Goal: Navigation & Orientation: Find specific page/section

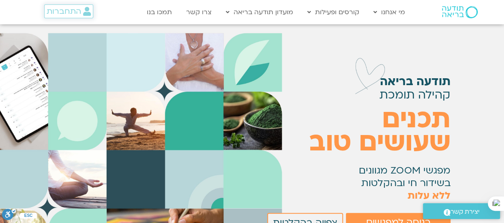
click at [64, 11] on span "התחברות" at bounding box center [64, 11] width 34 height 9
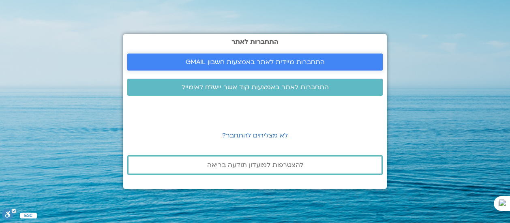
click at [294, 58] on span "התחברות מיידית לאתר באמצעות חשבון GMAIL" at bounding box center [255, 61] width 139 height 7
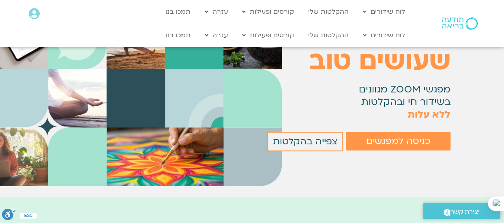
scroll to position [122, 0]
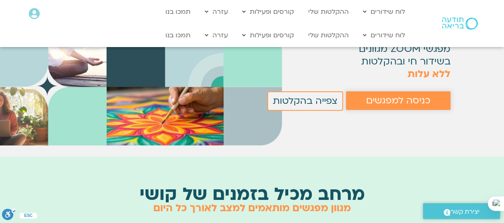
click at [409, 99] on span "כניסה למפגשים" at bounding box center [398, 100] width 64 height 11
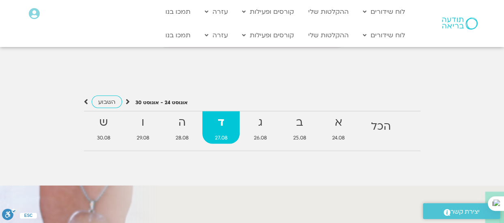
scroll to position [731, 0]
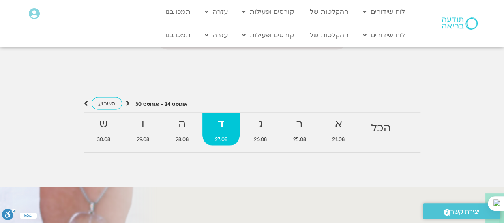
click at [223, 118] on strong "ד" at bounding box center [220, 124] width 37 height 18
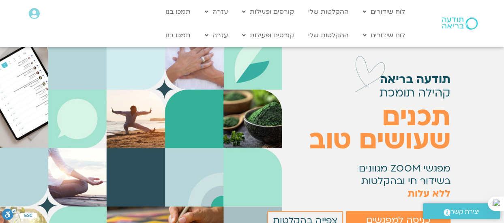
scroll to position [0, 0]
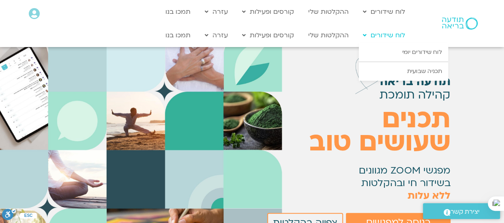
click at [362, 34] on link "לוח שידורים" at bounding box center [384, 35] width 50 height 15
click at [363, 36] on icon at bounding box center [365, 35] width 4 height 6
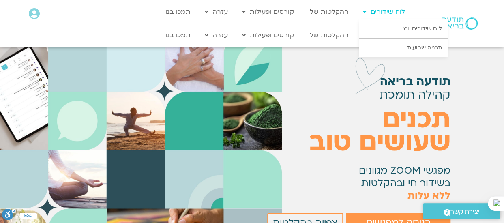
click at [374, 12] on link "לוח שידורים" at bounding box center [384, 11] width 50 height 15
click at [33, 16] on icon at bounding box center [34, 13] width 11 height 11
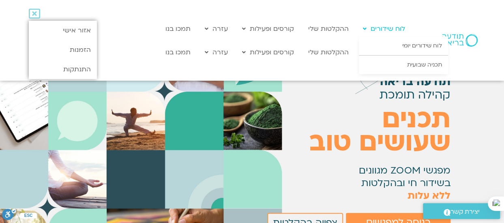
click at [389, 29] on link "לוח שידורים" at bounding box center [384, 28] width 50 height 15
click at [364, 29] on icon at bounding box center [365, 29] width 4 height 6
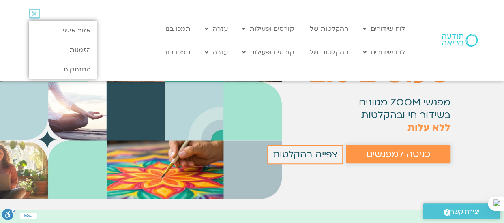
scroll to position [81, 0]
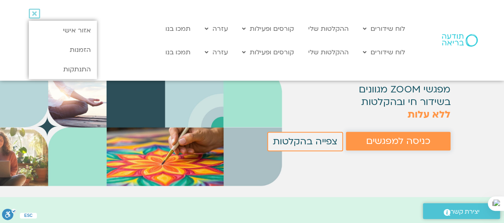
click at [397, 141] on span "כניסה למפגשים" at bounding box center [398, 141] width 64 height 11
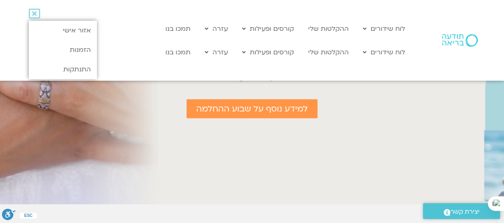
scroll to position [1015, 0]
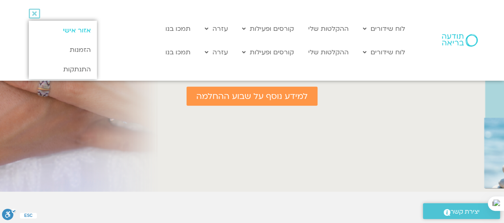
click at [85, 30] on link "אזור אישי" at bounding box center [63, 30] width 68 height 19
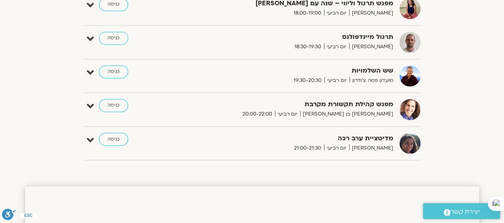
scroll to position [642, 0]
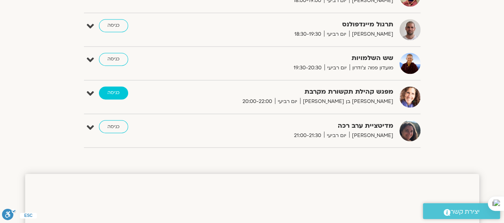
click at [116, 90] on link "כניסה" at bounding box center [113, 92] width 29 height 13
